Goal: Information Seeking & Learning: Learn about a topic

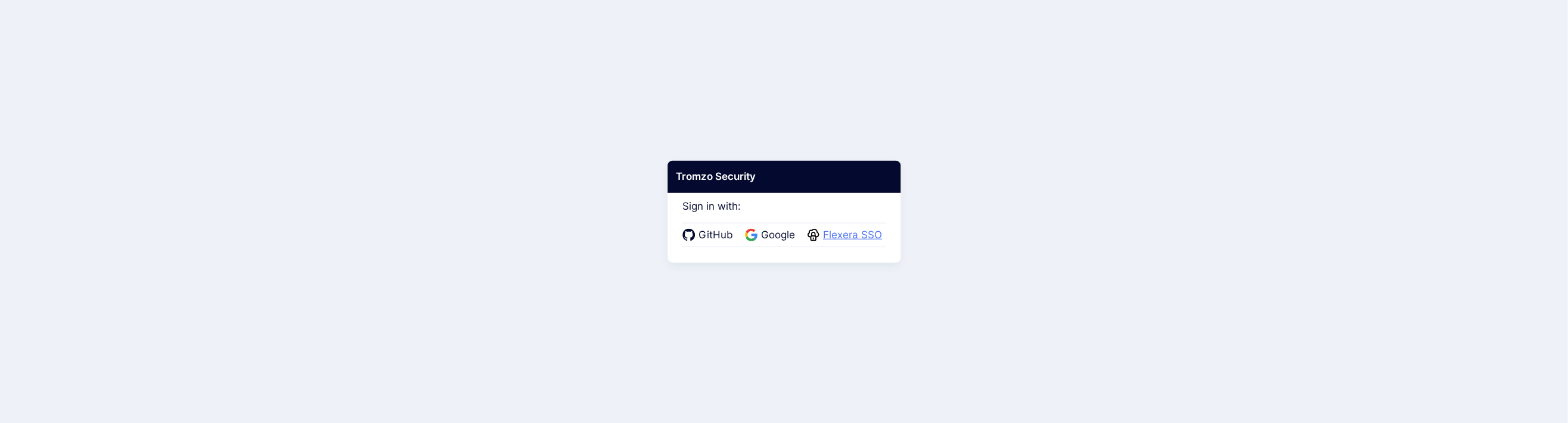
click at [844, 232] on span "Flexera SSO" at bounding box center [852, 236] width 66 height 15
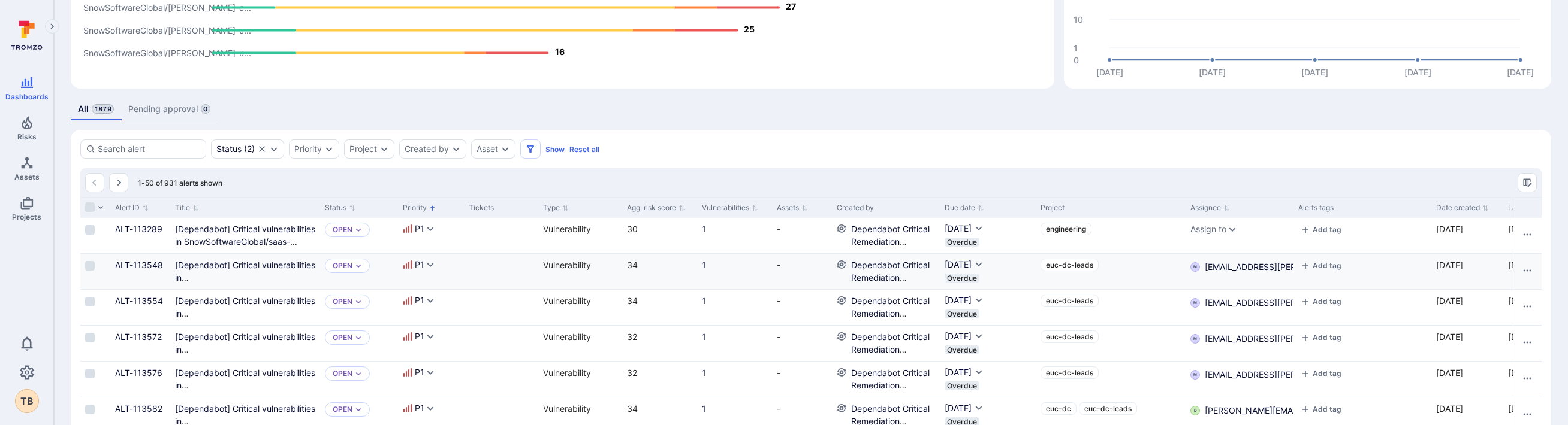
scroll to position [239, 0]
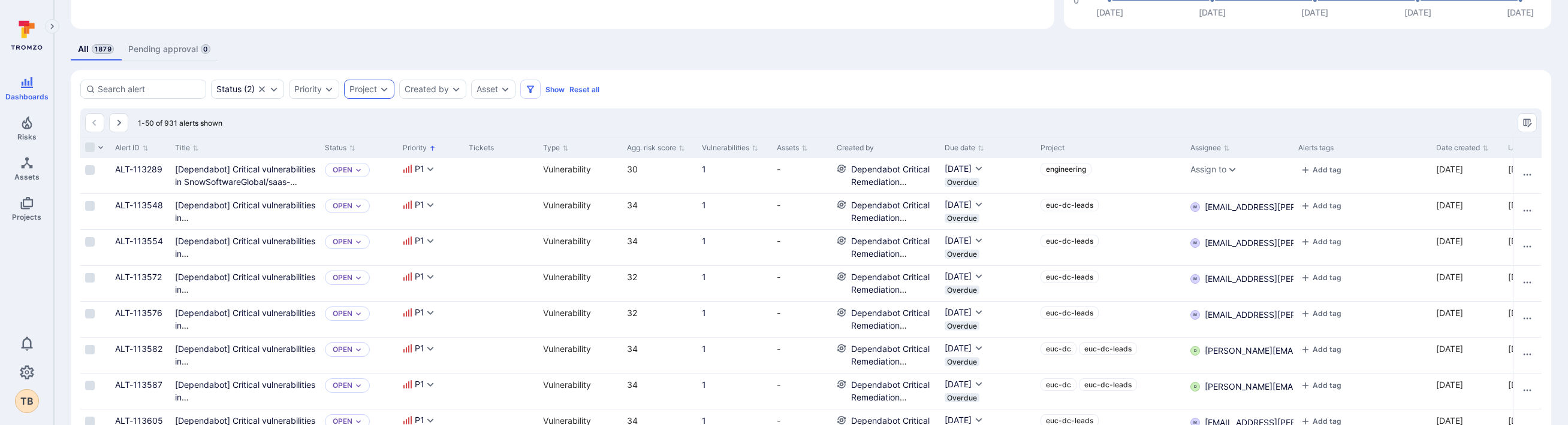
click at [372, 88] on div "Project" at bounding box center [363, 89] width 27 height 10
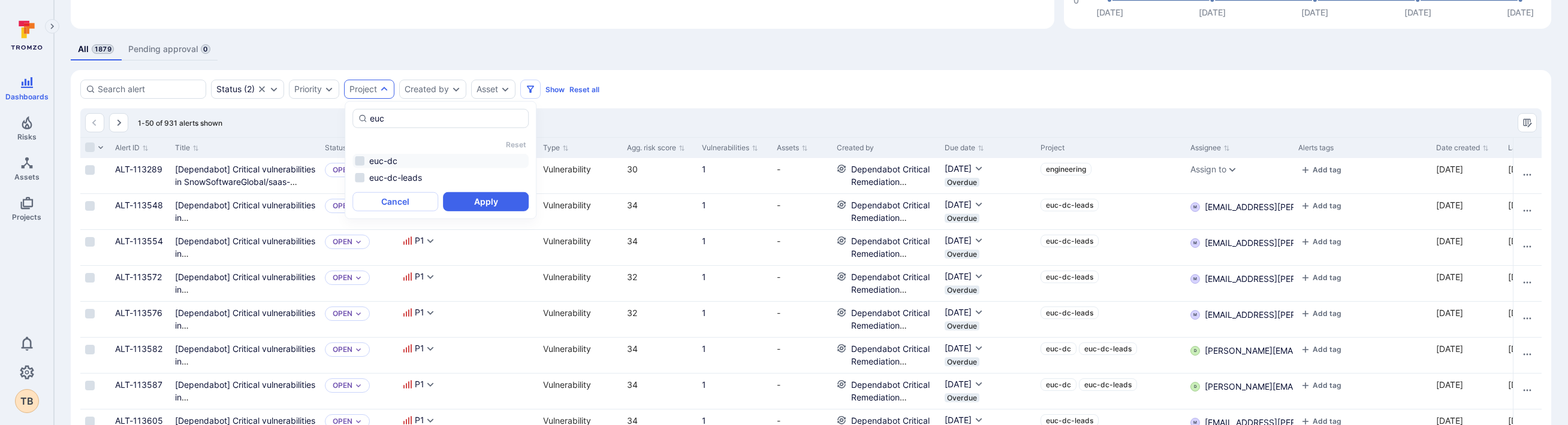
click at [394, 162] on li "euc-dc" at bounding box center [440, 161] width 176 height 14
click at [387, 178] on li "euc-dc-leads" at bounding box center [440, 178] width 176 height 14
type input "euc"
click at [491, 201] on button "Apply" at bounding box center [486, 202] width 86 height 19
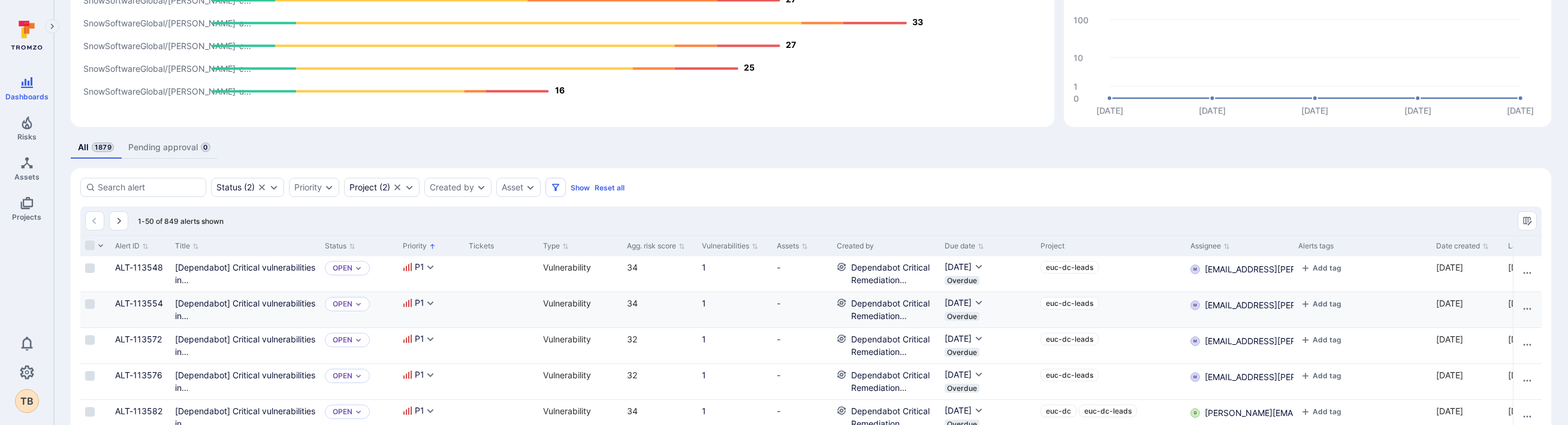
scroll to position [208, 0]
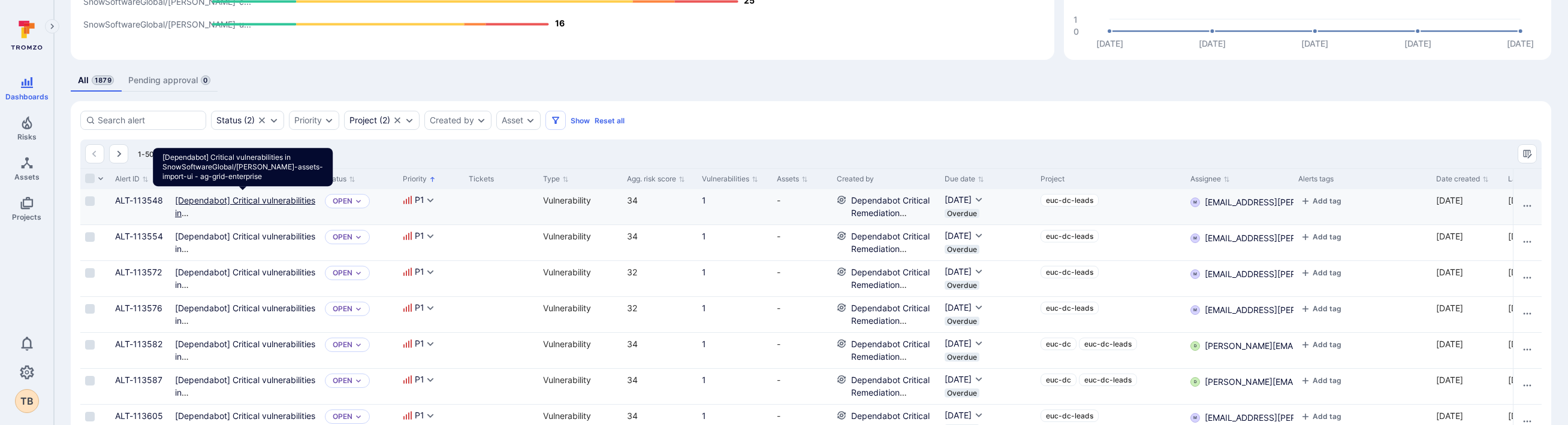
click at [201, 200] on ag-grid-enterprise"] "[Dependabot] Critical vulnerabilities in SnowSoftwareGlobal/[PERSON_NAME]-asset…" at bounding box center [245, 225] width 140 height 60
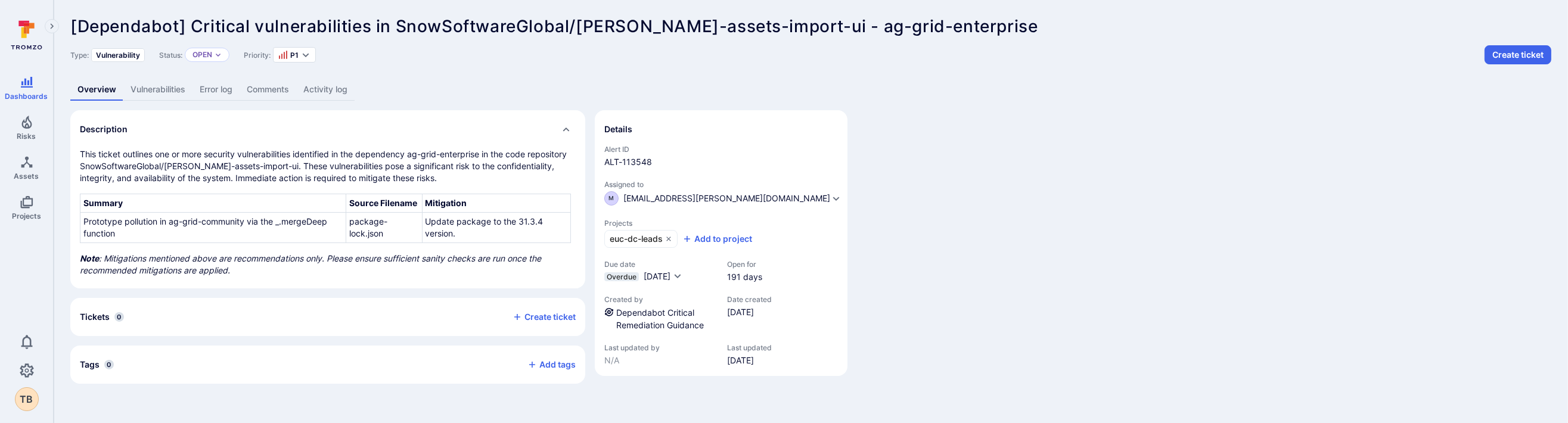
click at [370, 61] on div "Type: Vulnerability Status: Open Priority: P1 Create ticket" at bounding box center [810, 55] width 1481 height 19
click at [21, 90] on link "Dashboards" at bounding box center [26, 88] width 53 height 35
